Goal: Task Accomplishment & Management: Manage account settings

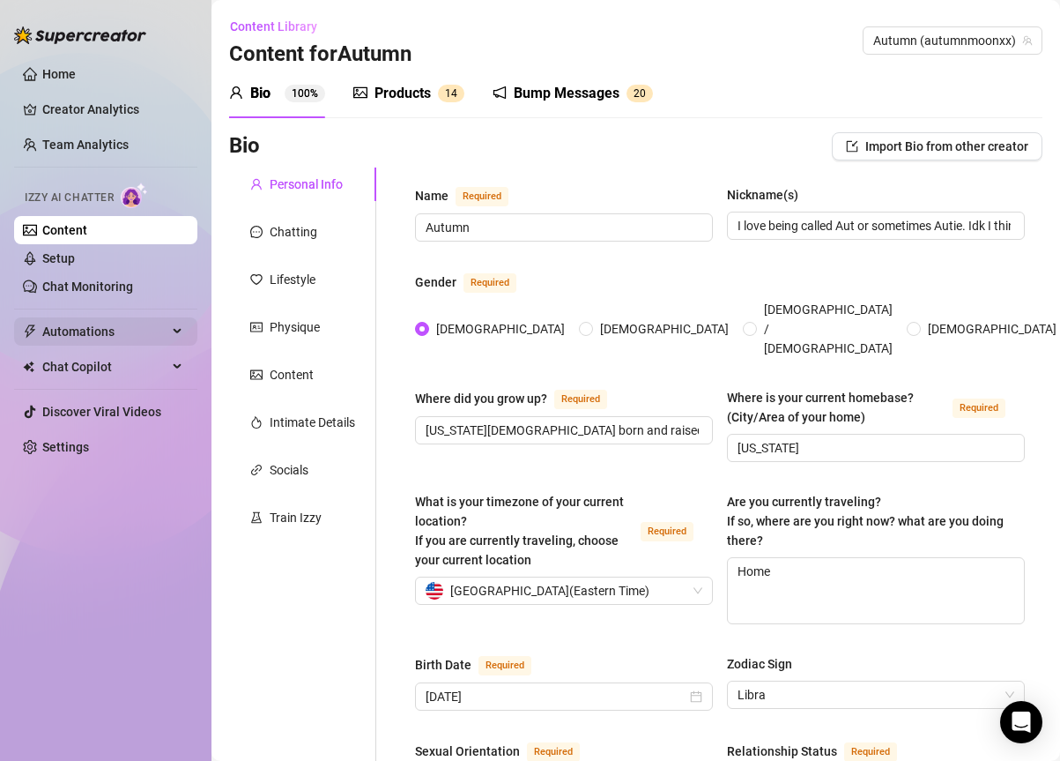
click at [97, 320] on span "Automations" at bounding box center [104, 331] width 125 height 28
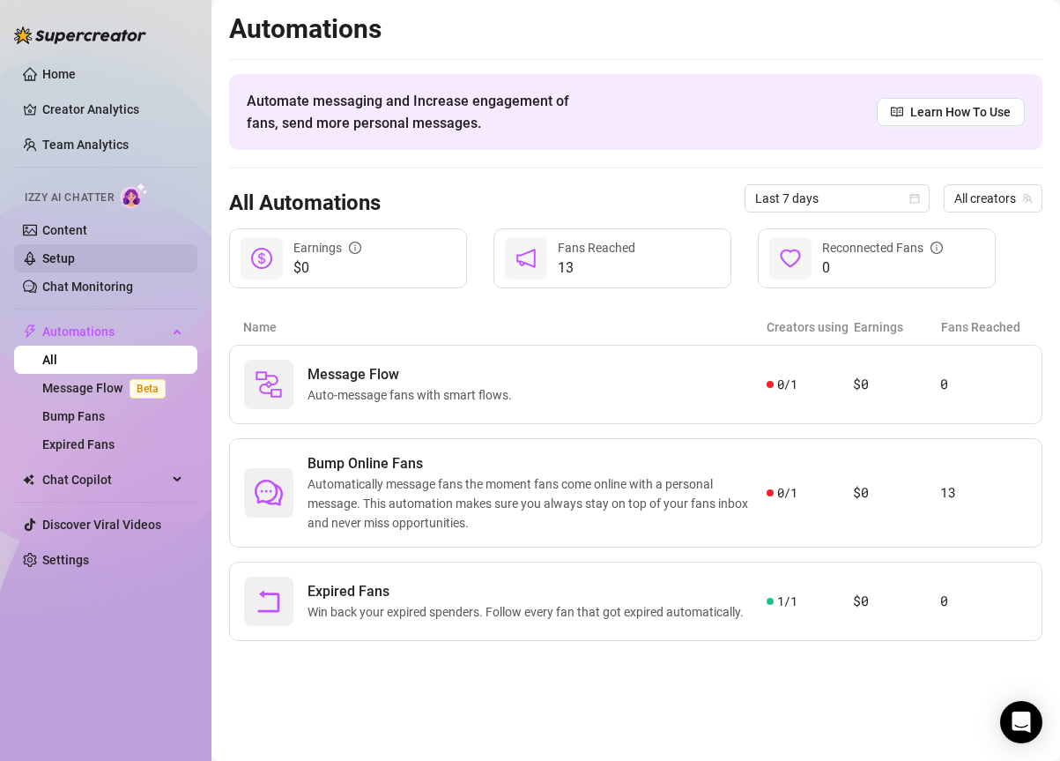
click at [75, 251] on link "Setup" at bounding box center [58, 258] width 33 height 14
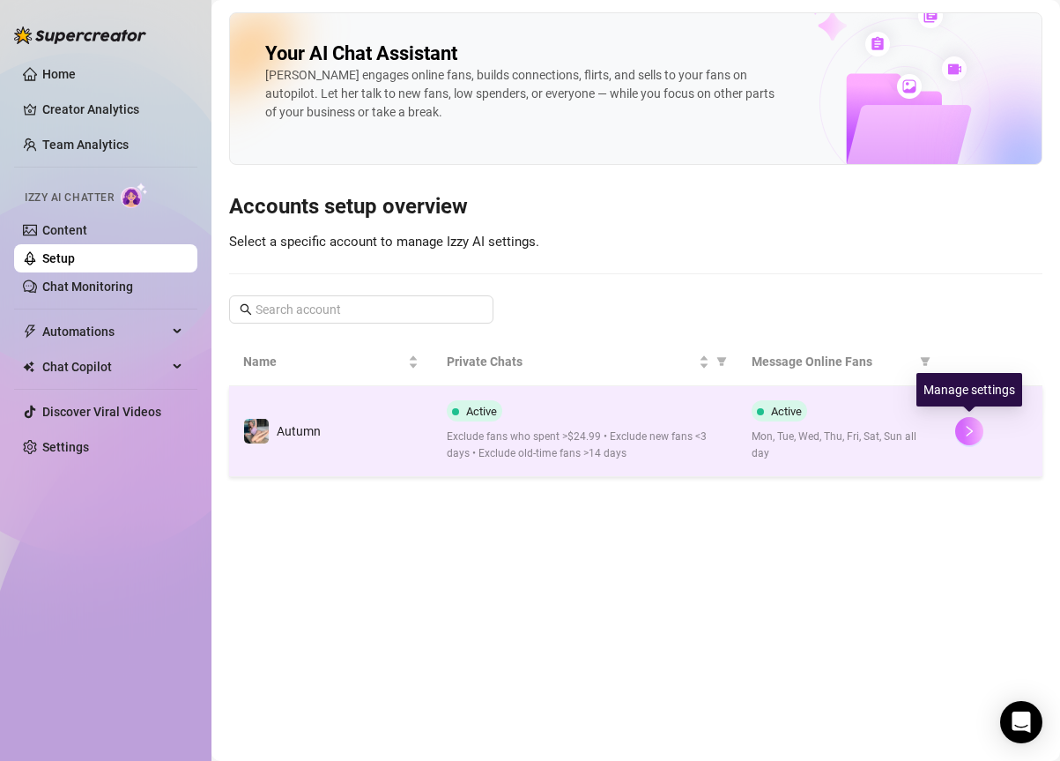
click at [960, 429] on button "button" at bounding box center [969, 431] width 28 height 28
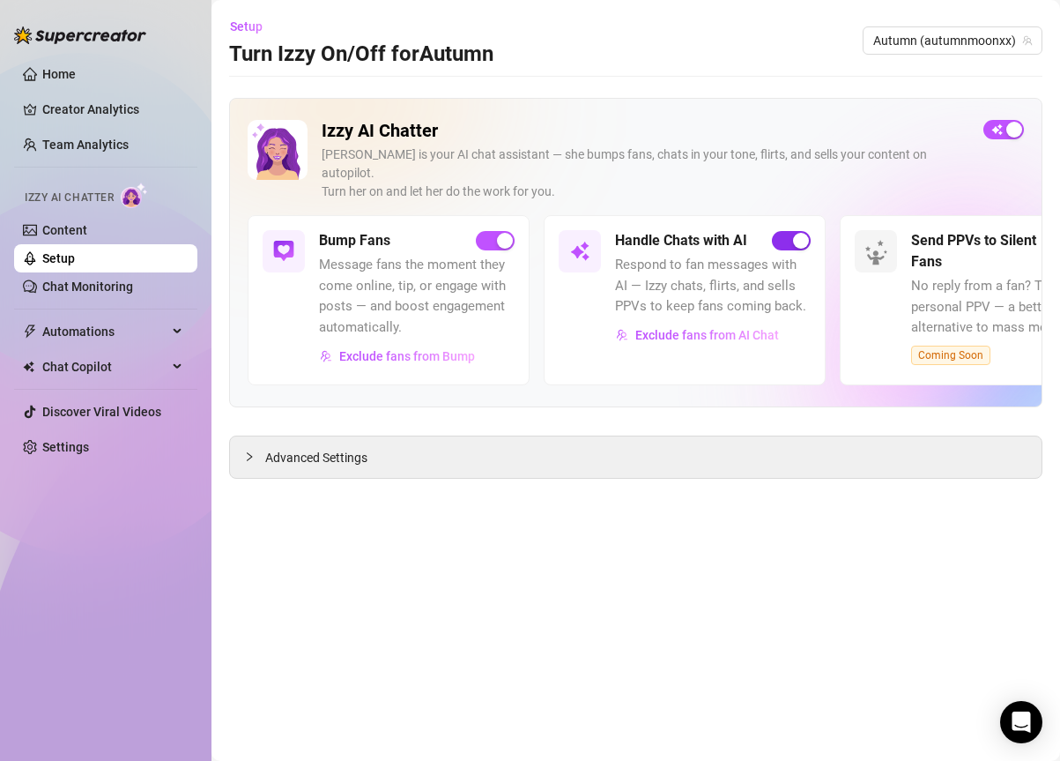
click at [781, 231] on span "button" at bounding box center [791, 240] width 39 height 19
